Goal: Obtain resource: Obtain resource

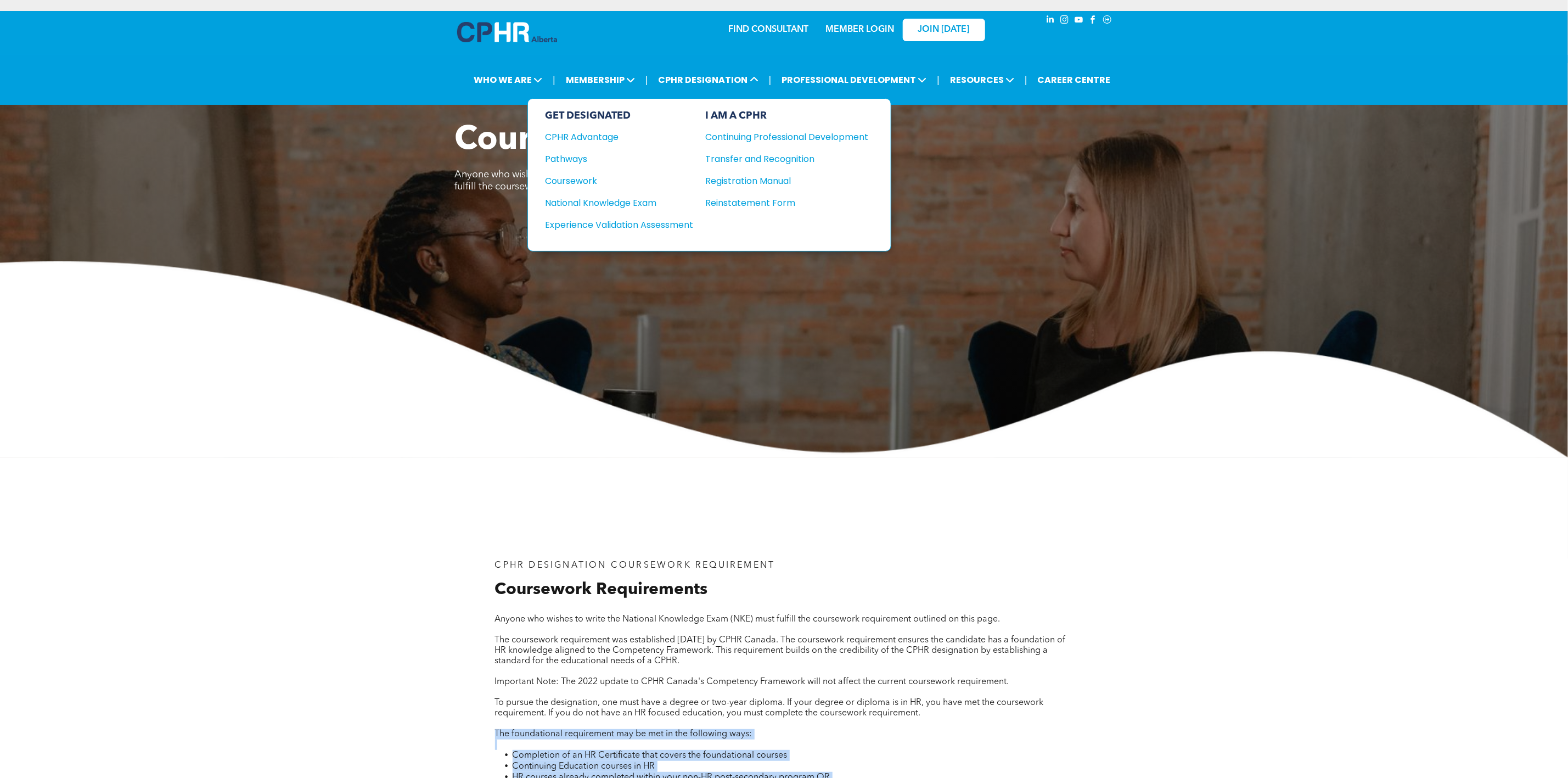
click at [788, 133] on div "Continuing Professional Development" at bounding box center [779, 137] width 147 height 14
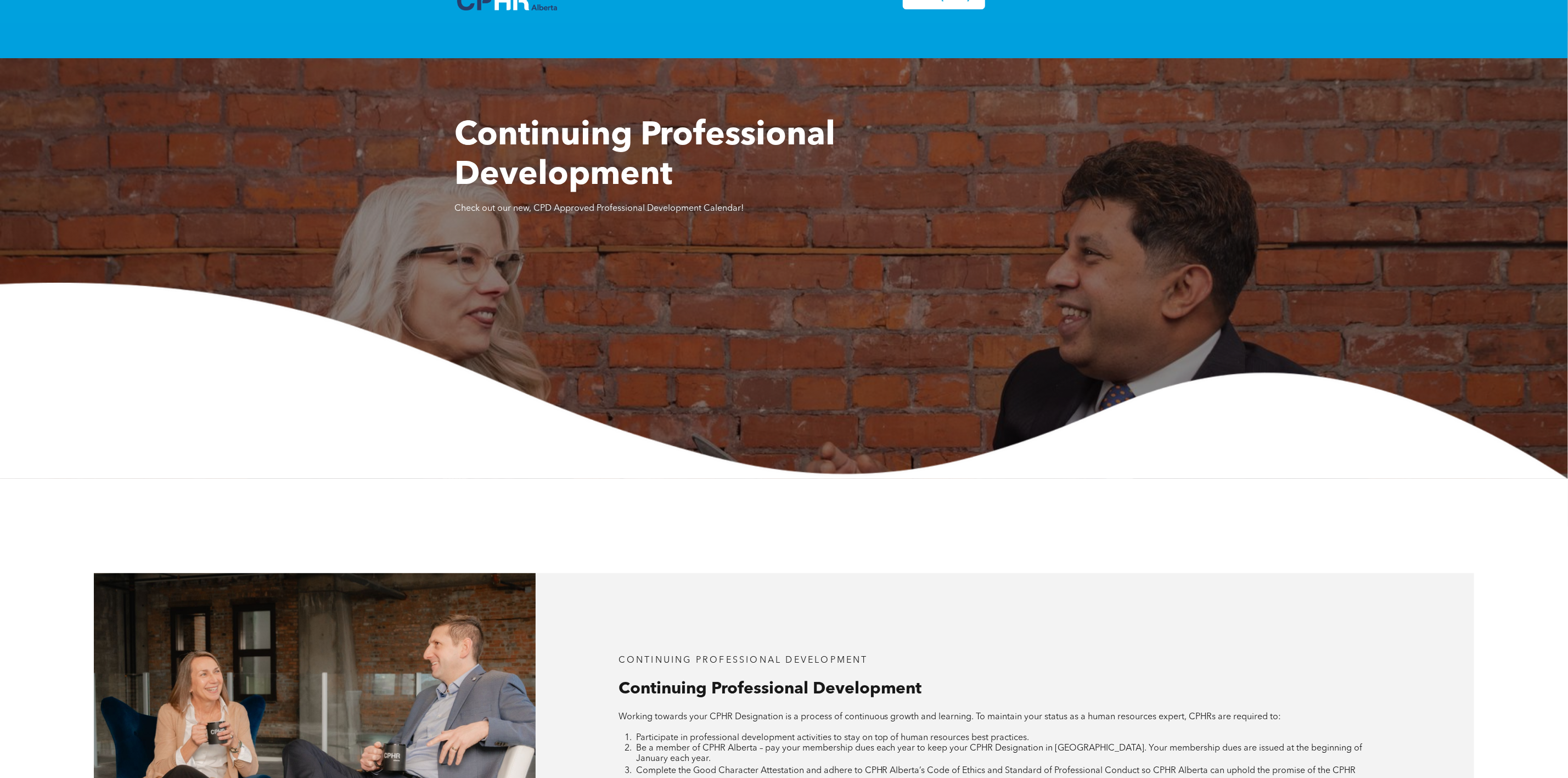
scroll to position [823, 0]
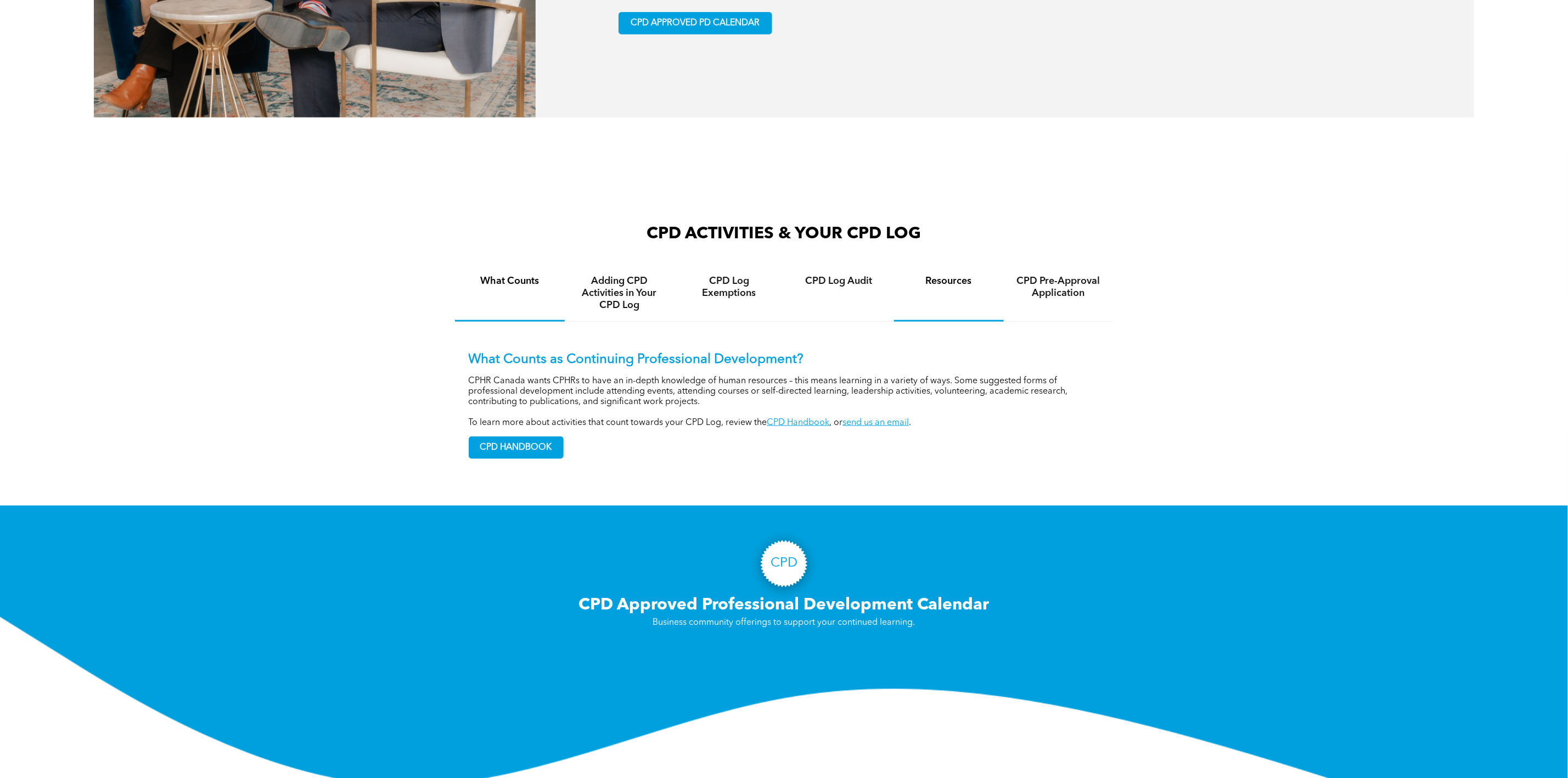
click at [947, 291] on div "Resources" at bounding box center [948, 293] width 109 height 57
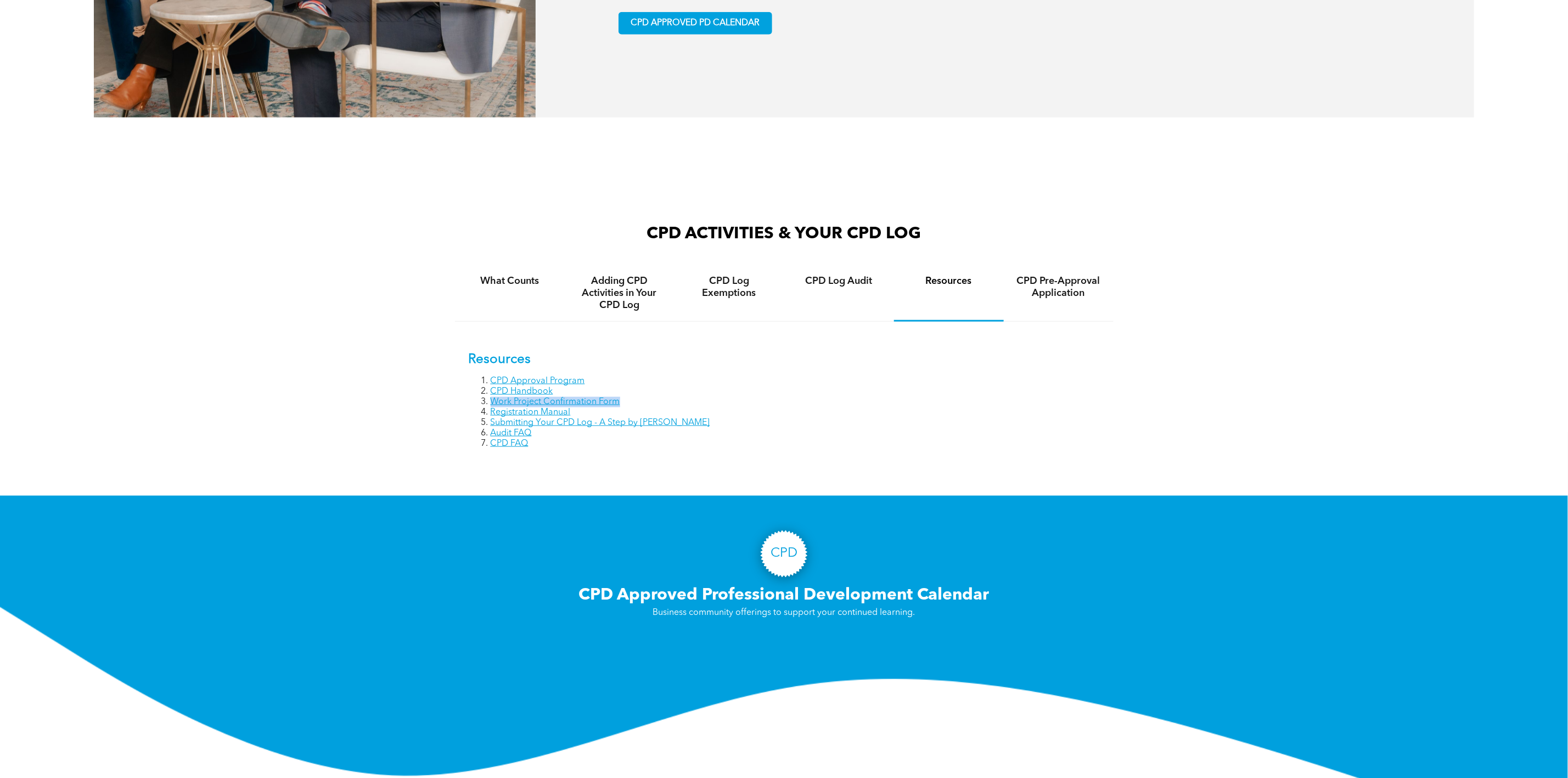
drag, startPoint x: 626, startPoint y: 391, endPoint x: 490, endPoint y: 397, distance: 136.1
click at [491, 397] on li "Work Project Confirmation Form" at bounding box center [795, 402] width 609 height 11
copy link "Work Project Confirmation Form"
click at [612, 398] on link "Work Project Confirmation Form" at bounding box center [555, 402] width 129 height 9
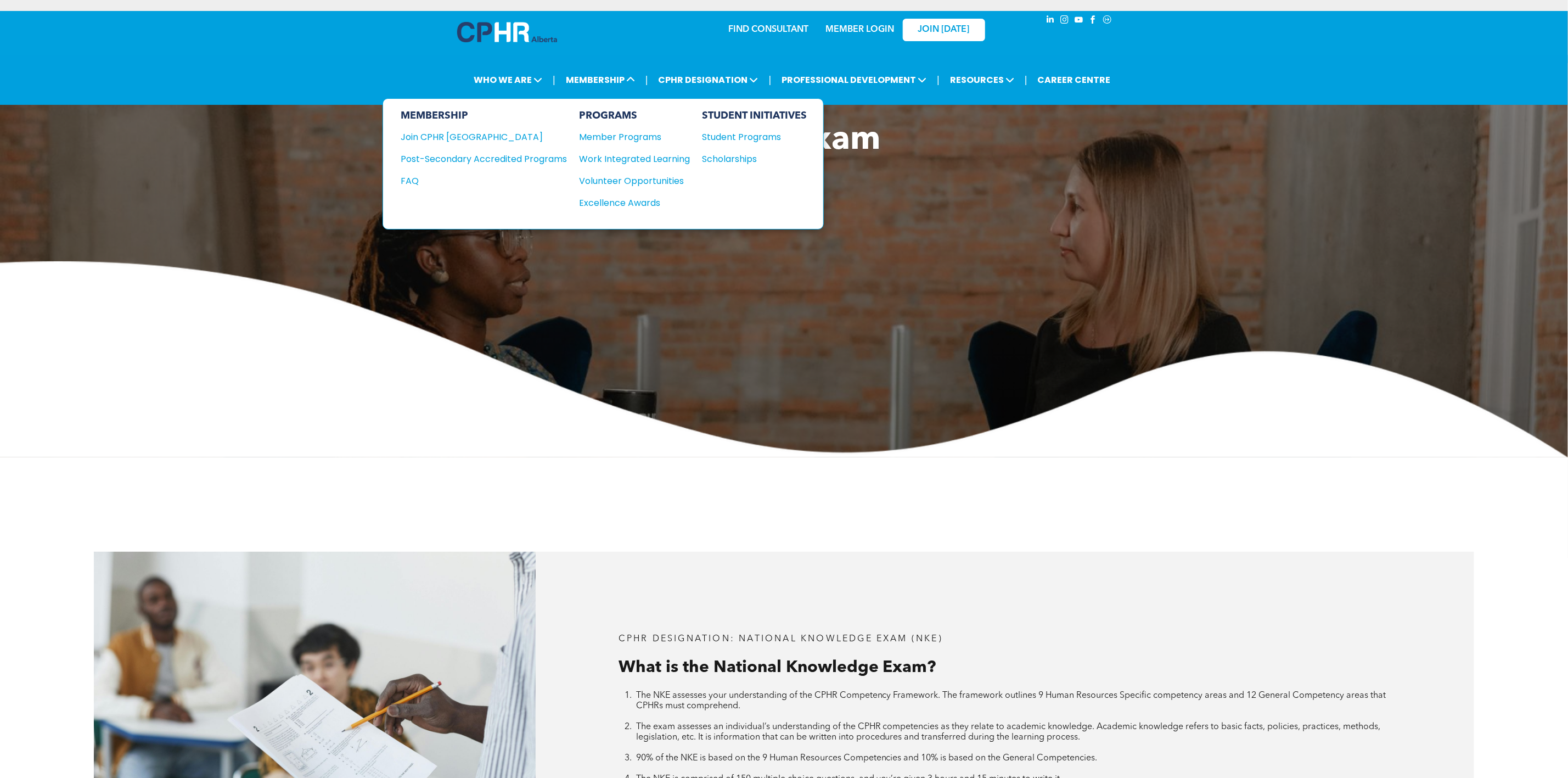
click at [540, 157] on div "Post-Secondary Accredited Programs" at bounding box center [476, 159] width 150 height 14
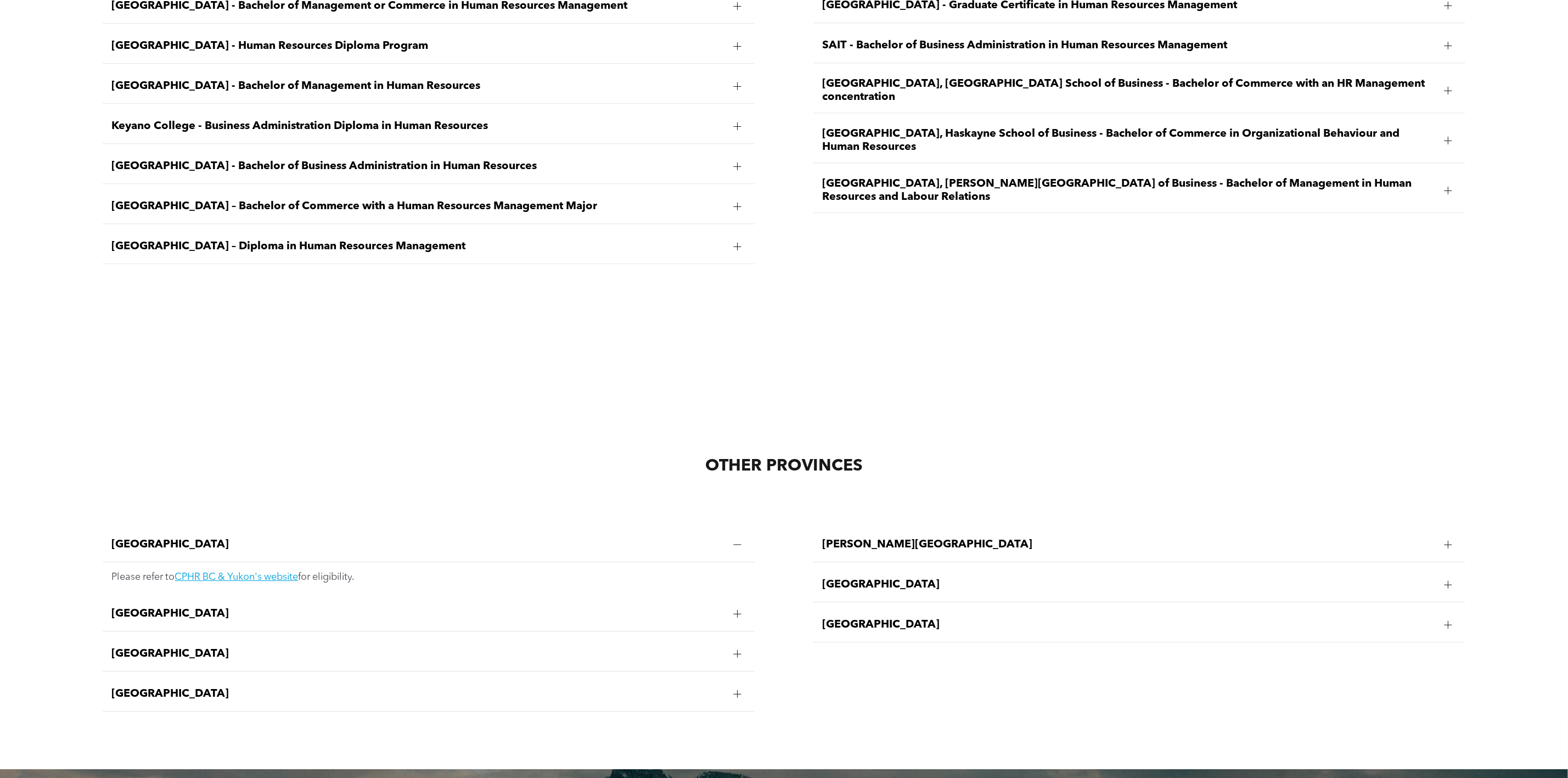
scroll to position [1986, 0]
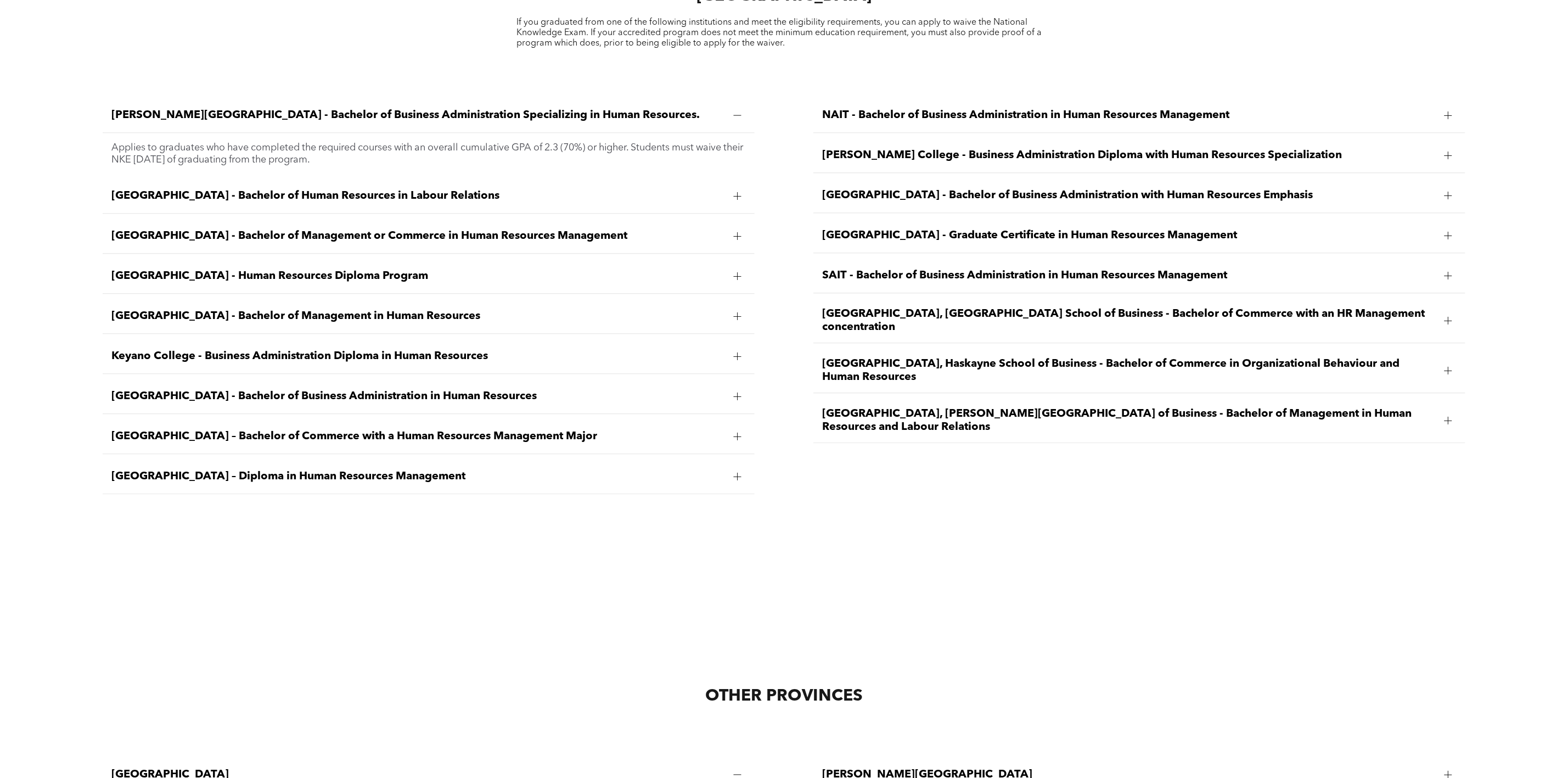
click at [1050, 408] on span "University of Lethbridge, Dhillon School of Business - Bachelor of Management i…" at bounding box center [1128, 421] width 613 height 26
click at [1104, 465] on link "View the required courses here." at bounding box center [1089, 470] width 137 height 10
